Goal: Transaction & Acquisition: Purchase product/service

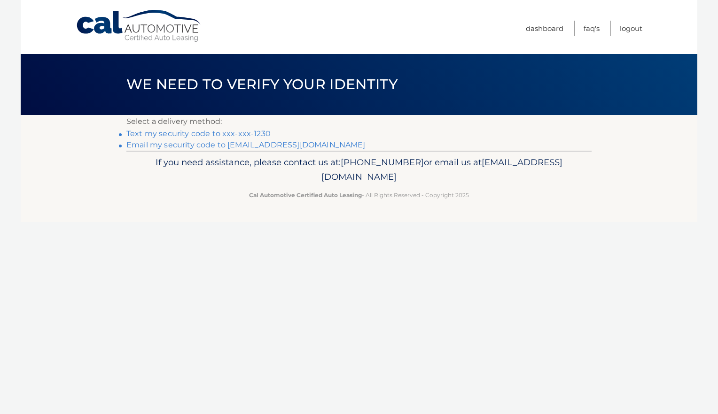
click at [188, 132] on link "Text my security code to xxx-xxx-1230" at bounding box center [198, 133] width 144 height 9
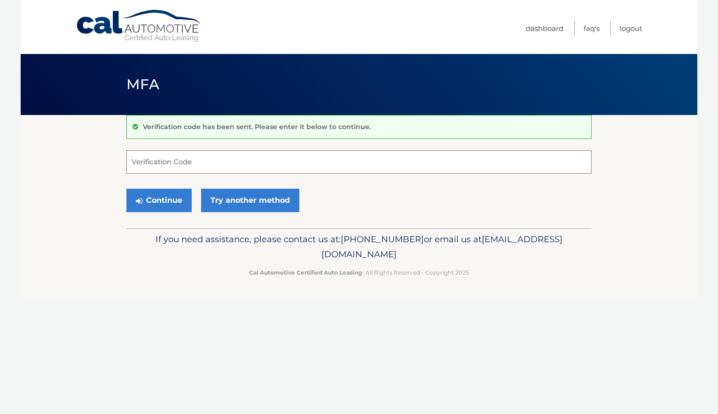
click at [240, 156] on input "Verification Code" at bounding box center [358, 161] width 465 height 23
type input "675387"
click at [155, 206] on button "Continue" at bounding box center [158, 200] width 65 height 23
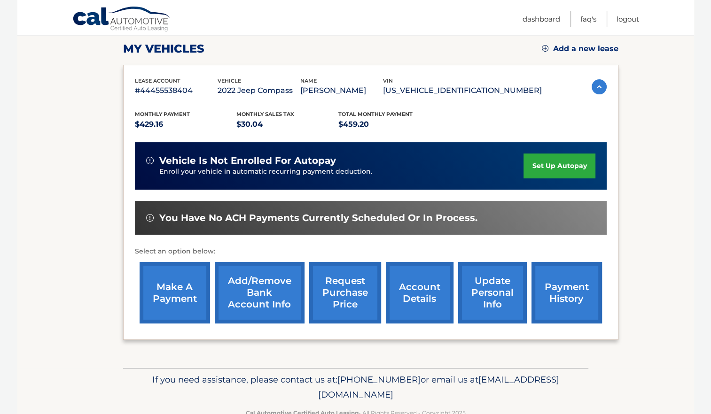
scroll to position [154, 0]
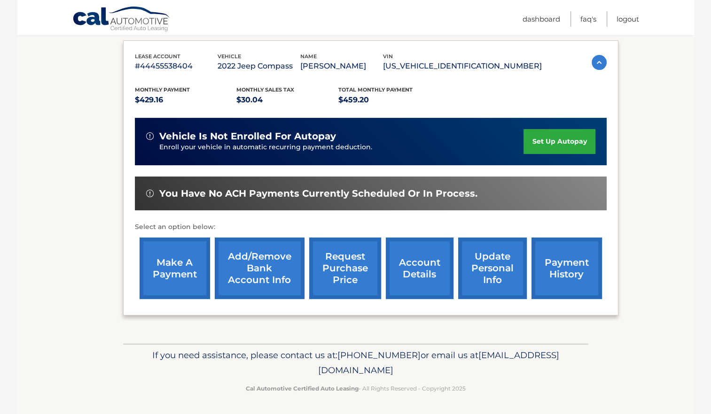
click at [178, 277] on link "make a payment" at bounding box center [174, 269] width 70 height 62
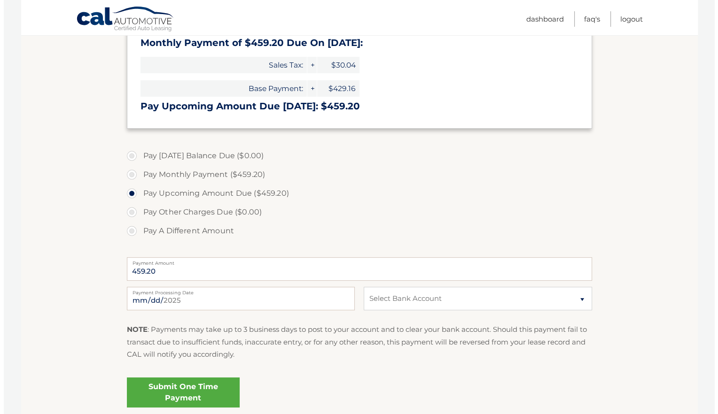
scroll to position [188, 0]
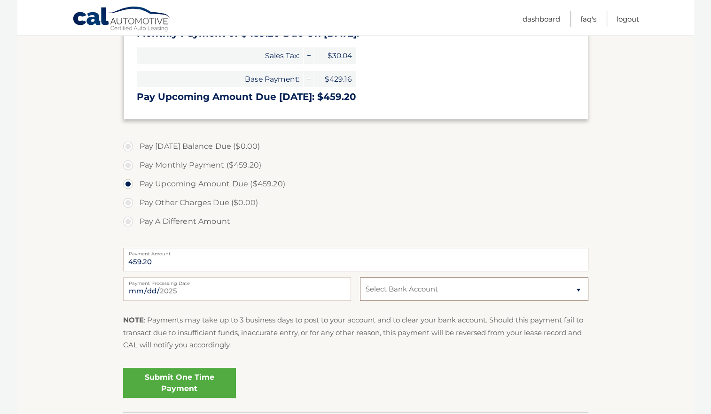
click at [575, 287] on select "Select Bank Account Checking SOFI BANK, NATIONAL ASSOCIATION *****1930 Checking…" at bounding box center [474, 289] width 228 height 23
select select "ODgwZTkxYjgtYmUwMC00ZDIzLTlhMjUtNzU4ZDExYmU4ODg3"
click at [360, 278] on select "Select Bank Account Checking SOFI BANK, NATIONAL ASSOCIATION *****1930 Checking…" at bounding box center [474, 289] width 228 height 23
click at [194, 379] on link "Submit One Time Payment" at bounding box center [179, 383] width 113 height 30
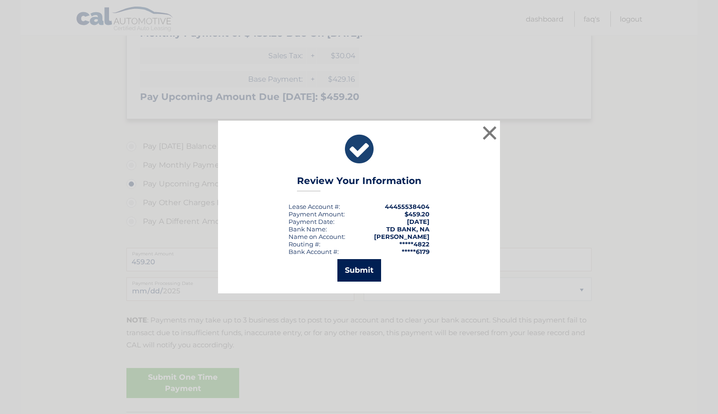
click at [359, 276] on button "Submit" at bounding box center [359, 270] width 44 height 23
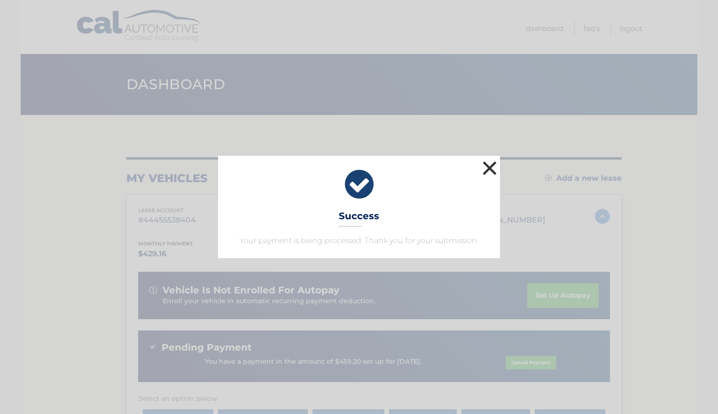
click at [489, 165] on button "×" at bounding box center [489, 168] width 19 height 19
